Goal: Information Seeking & Learning: Learn about a topic

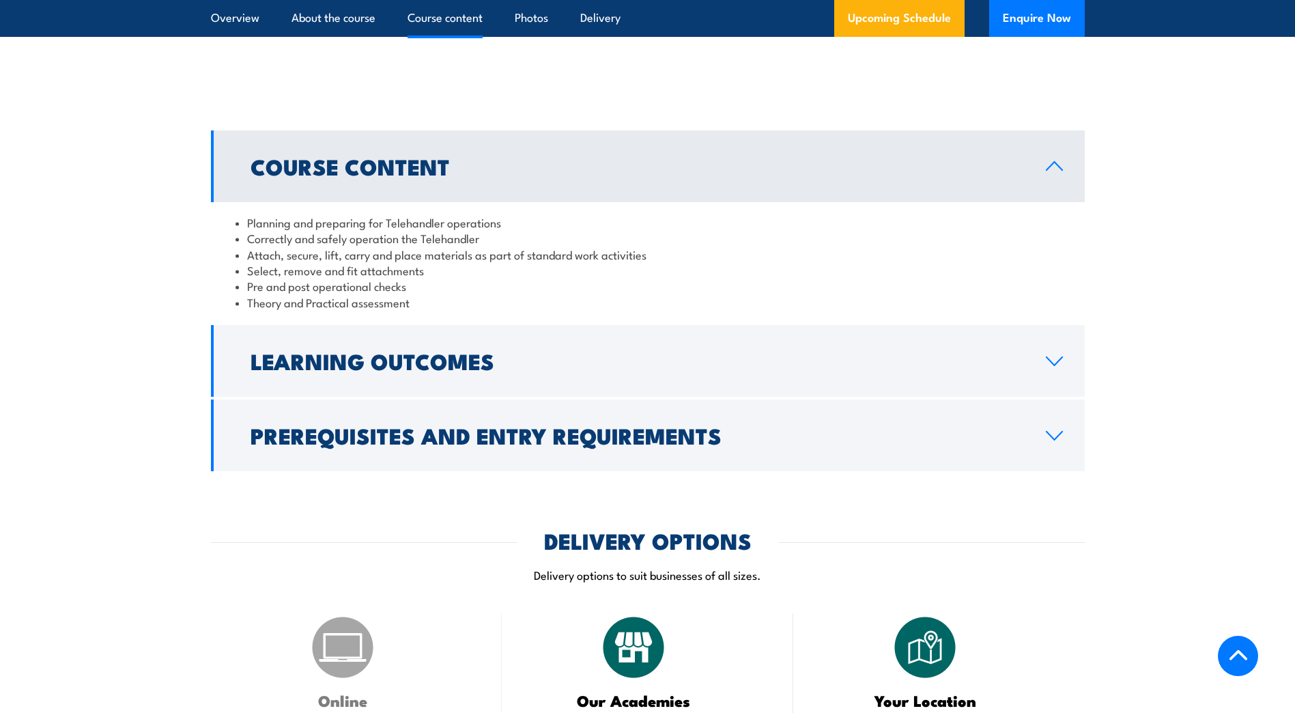
scroll to position [1092, 0]
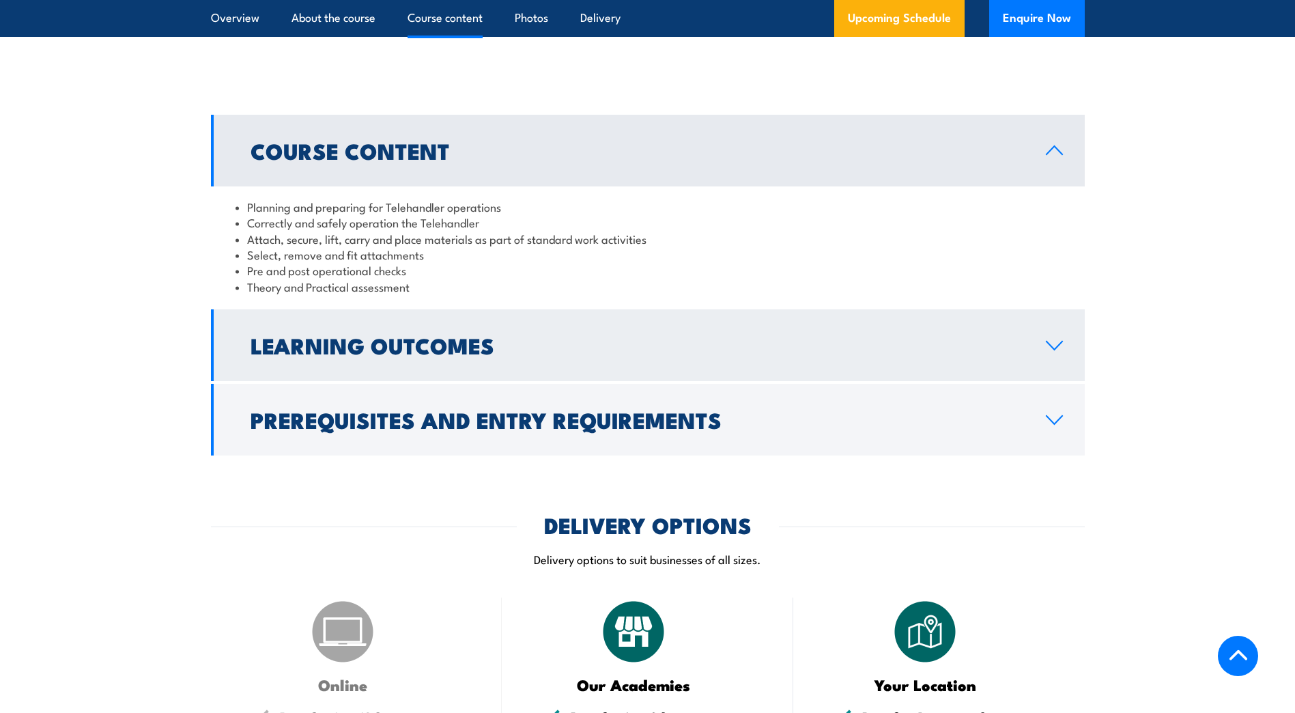
click at [322, 354] on h2 "Learning Outcomes" at bounding box center [638, 344] width 774 height 19
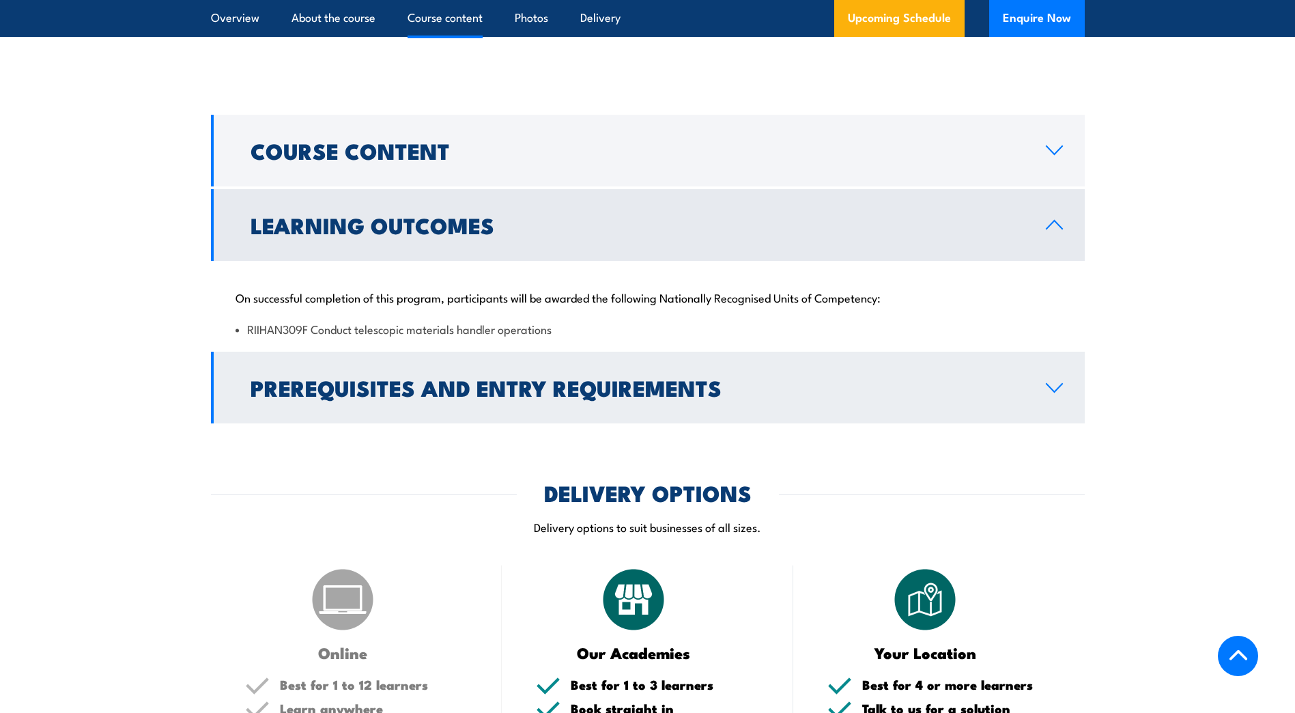
click at [439, 397] on h2 "Prerequisites and Entry Requirements" at bounding box center [638, 387] width 774 height 19
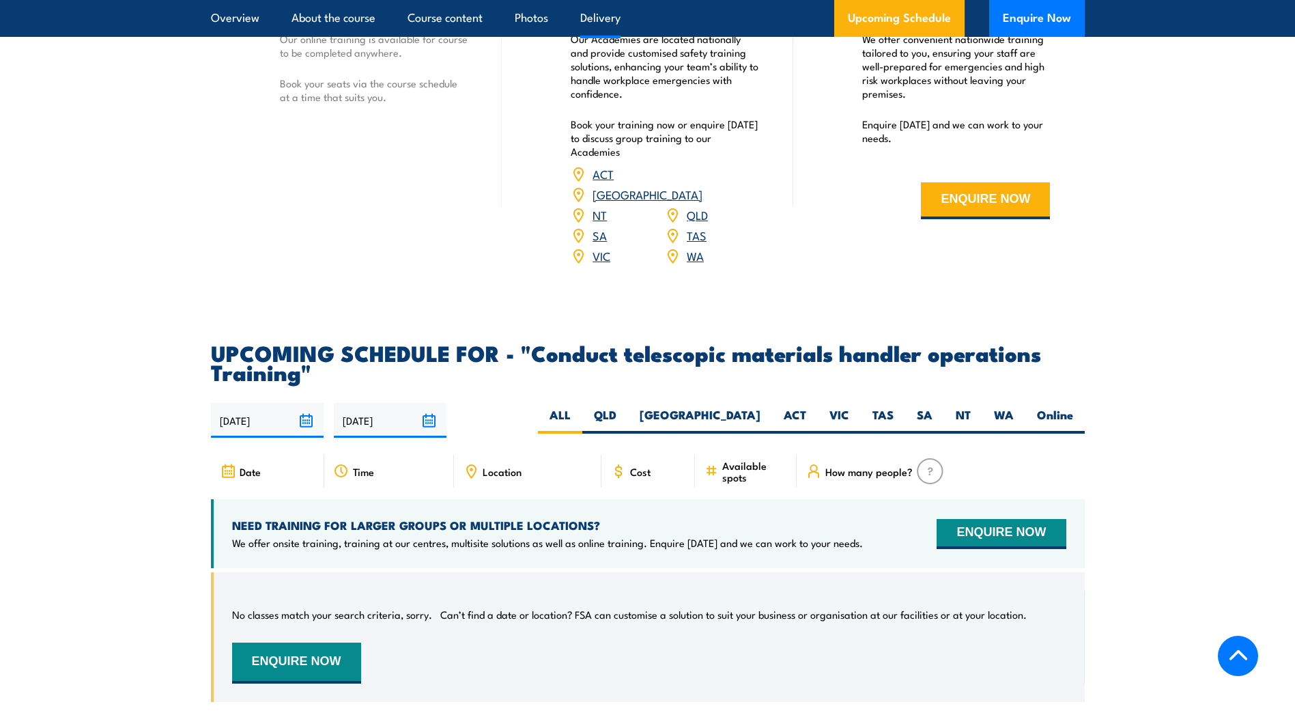
scroll to position [1912, 0]
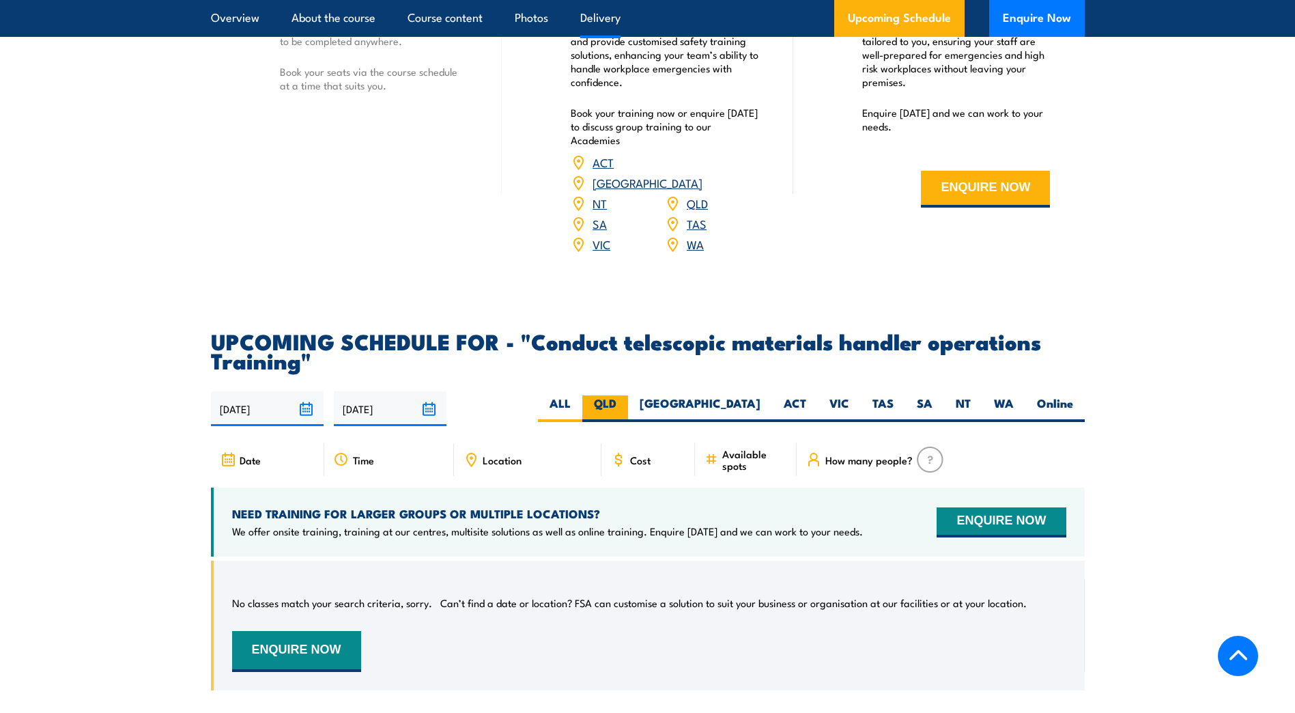
click at [628, 409] on label "QLD" at bounding box center [605, 408] width 46 height 27
click at [625, 404] on input "QLD" at bounding box center [621, 399] width 9 height 9
radio input "true"
